Goal: Task Accomplishment & Management: Use online tool/utility

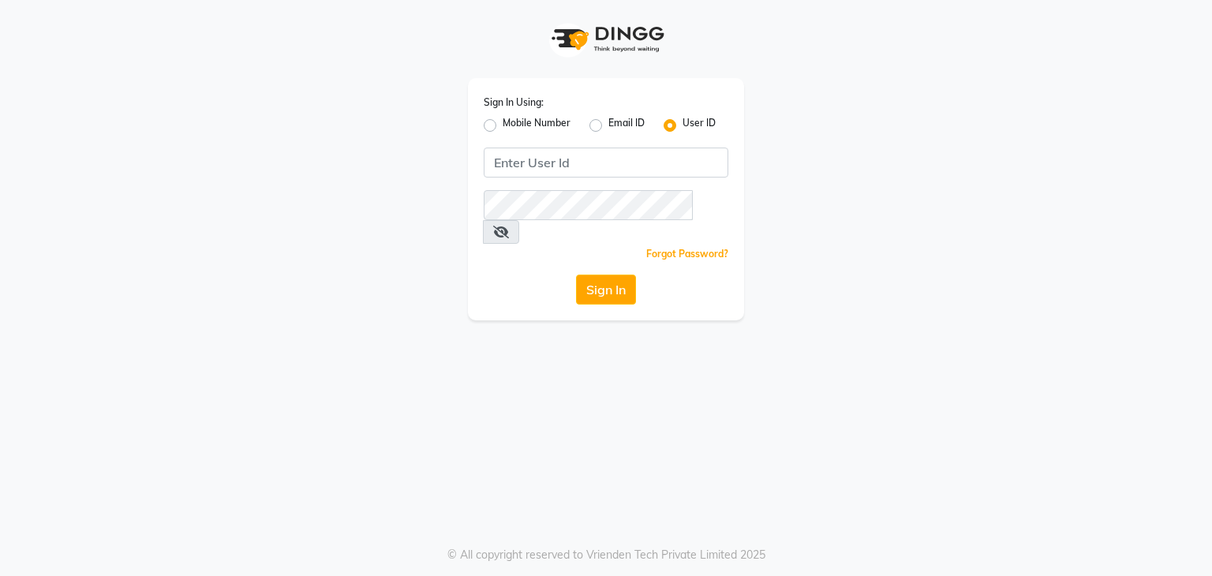
click at [502, 125] on label "Mobile Number" at bounding box center [536, 125] width 68 height 19
click at [502, 125] on input "Mobile Number" at bounding box center [507, 121] width 10 height 10
radio input "true"
radio input "false"
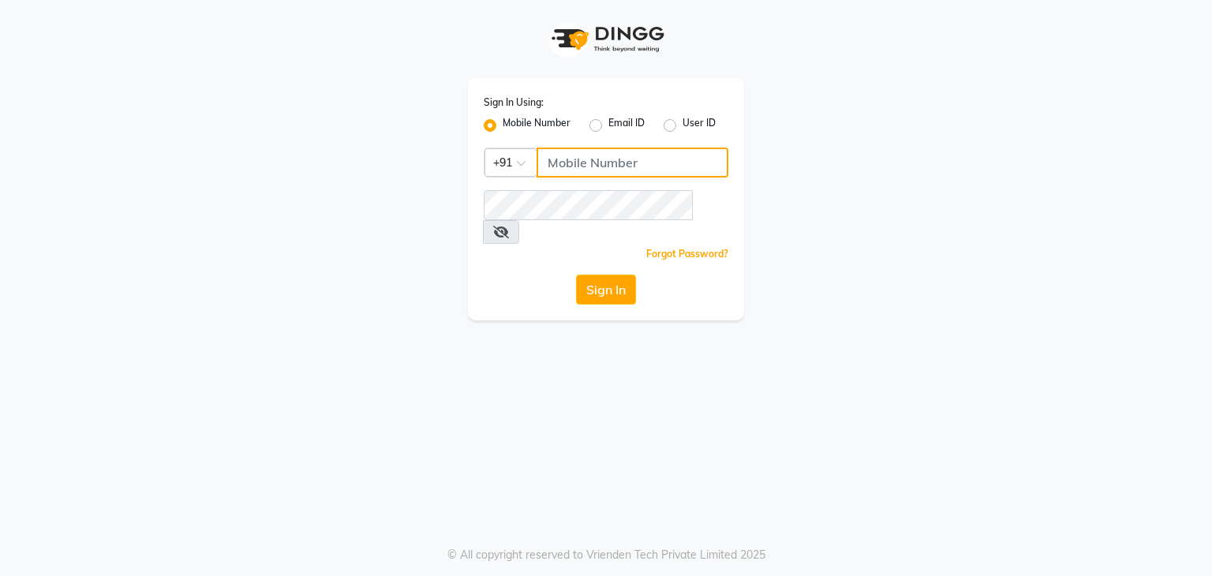
type input "8135954756"
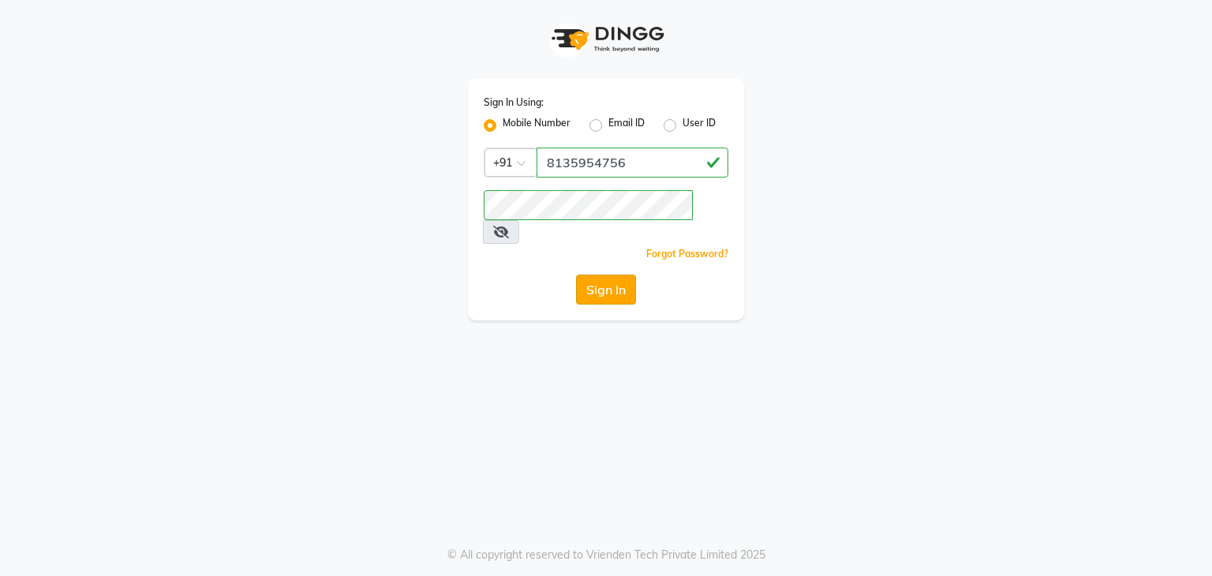
click at [607, 275] on button "Sign In" at bounding box center [606, 290] width 60 height 30
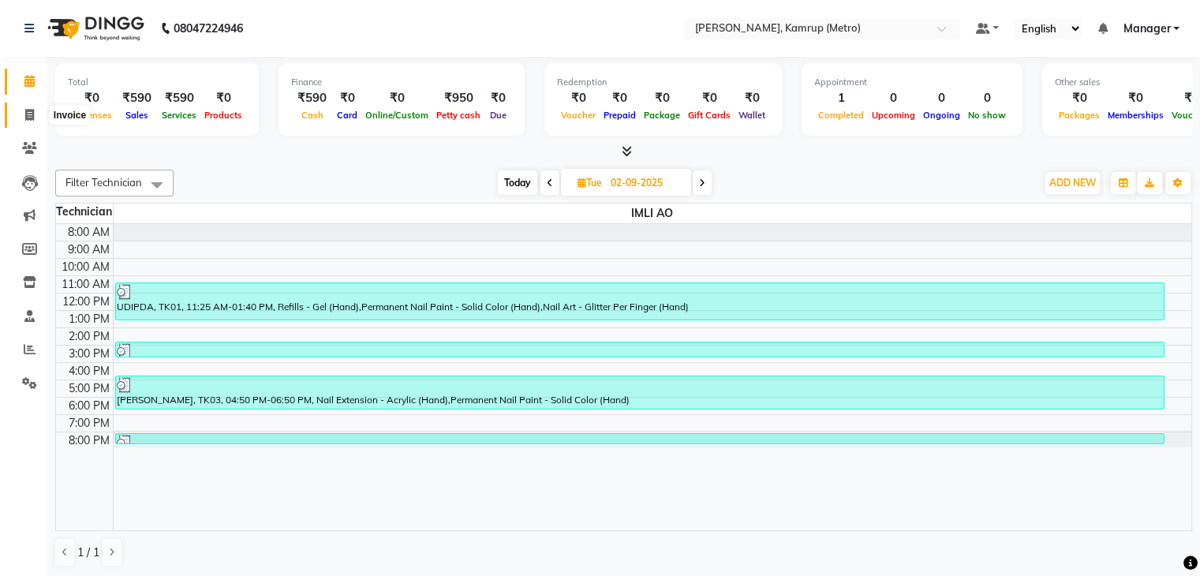
click at [34, 114] on span at bounding box center [30, 115] width 28 height 18
select select "7190"
select select "service"
